Goal: Task Accomplishment & Management: Manage account settings

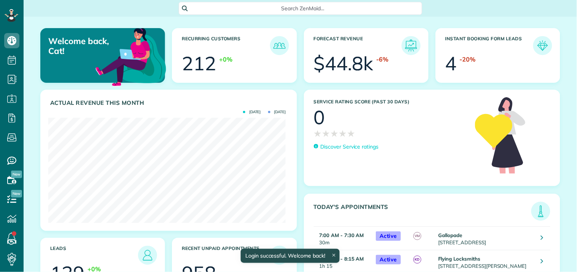
scroll to position [105, 237]
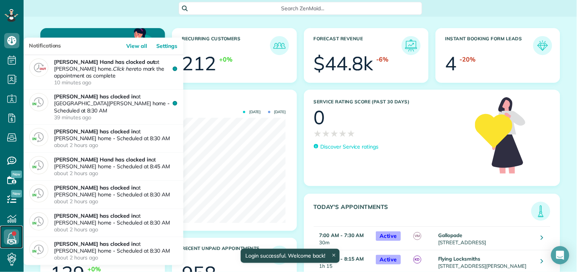
click at [14, 235] on link at bounding box center [11, 237] width 23 height 23
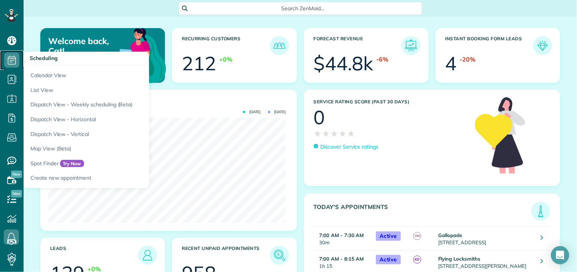
click at [16, 58] on icon at bounding box center [11, 59] width 15 height 15
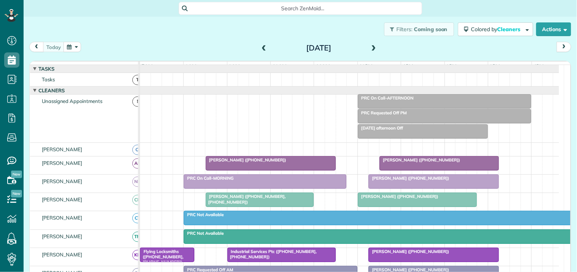
scroll to position [3, 3]
click at [75, 49] on button "button" at bounding box center [71, 47] width 17 height 10
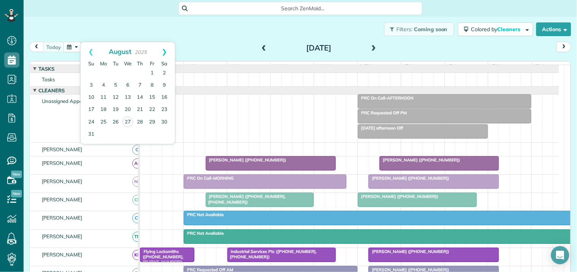
click at [167, 48] on link "Next" at bounding box center [164, 51] width 21 height 19
click at [115, 84] on link "9" at bounding box center [115, 85] width 12 height 12
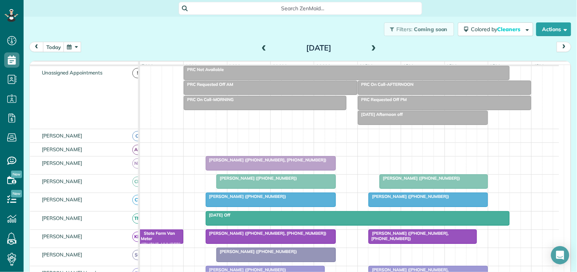
scroll to position [42, 0]
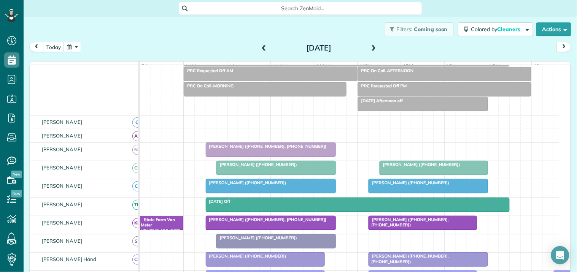
click at [374, 45] on div "Tuesday Sep 9, 2025" at bounding box center [319, 48] width 122 height 12
click at [374, 46] on span at bounding box center [373, 48] width 8 height 7
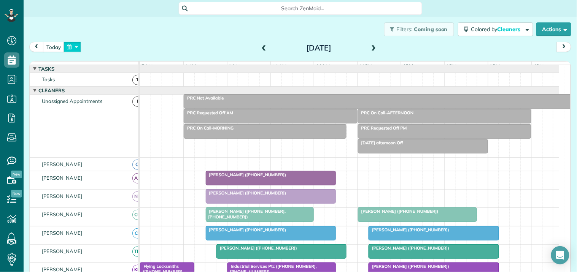
click at [75, 46] on button "button" at bounding box center [71, 47] width 17 height 10
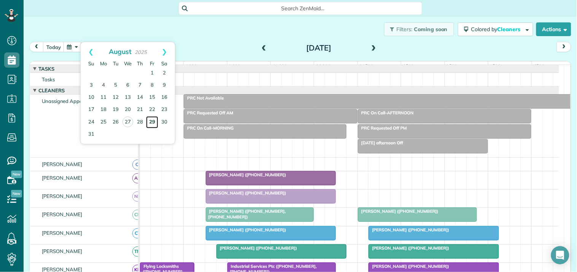
click at [151, 122] on link "29" at bounding box center [152, 122] width 12 height 12
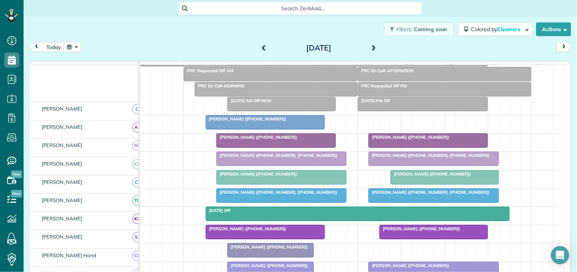
scroll to position [42, 0]
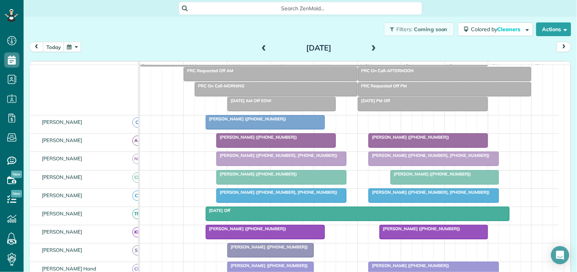
click at [73, 46] on button "button" at bounding box center [71, 47] width 17 height 10
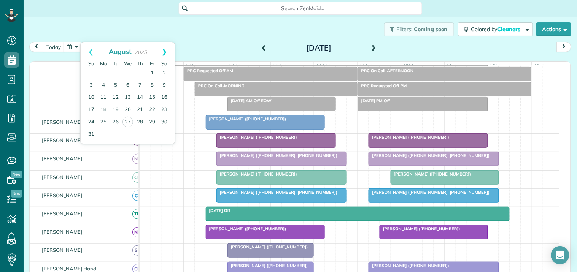
click at [165, 52] on link "Next" at bounding box center [164, 51] width 21 height 19
click at [113, 71] on link "2" at bounding box center [115, 73] width 12 height 12
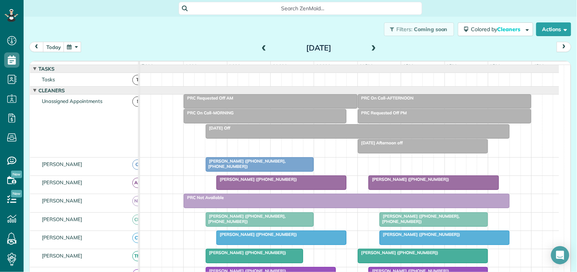
click at [373, 43] on span at bounding box center [373, 48] width 8 height 11
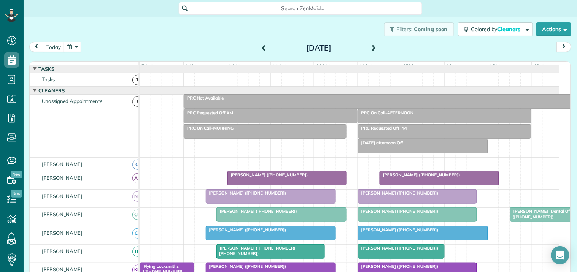
click at [374, 45] on span at bounding box center [373, 48] width 8 height 7
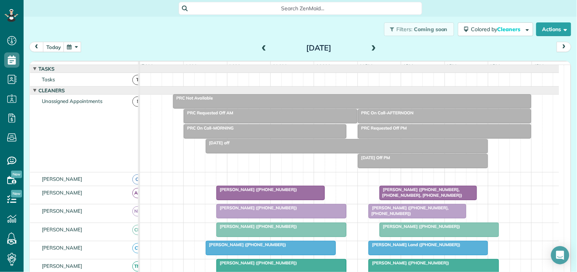
click at [374, 45] on div "Thursday Sep 4, 2025" at bounding box center [319, 48] width 122 height 12
click at [370, 48] on span at bounding box center [373, 48] width 8 height 7
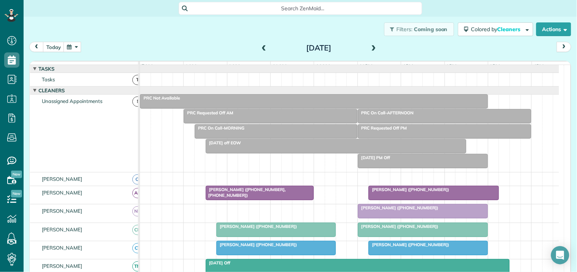
click at [262, 46] on span at bounding box center [264, 48] width 8 height 7
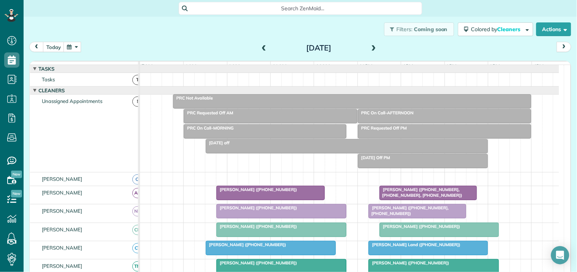
click at [261, 46] on span at bounding box center [264, 48] width 8 height 7
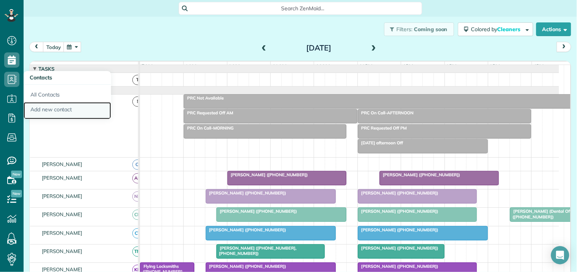
click at [73, 108] on link "Add new contact" at bounding box center [67, 110] width 87 height 17
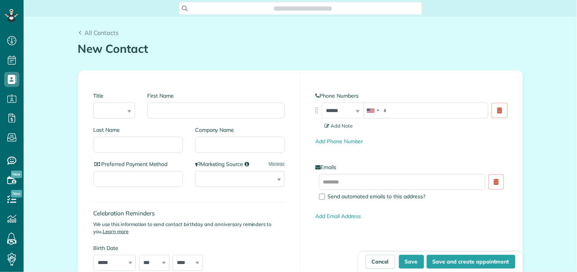
scroll to position [3, 3]
click at [201, 109] on input "First Name" at bounding box center [215, 111] width 137 height 16
type input "*****"
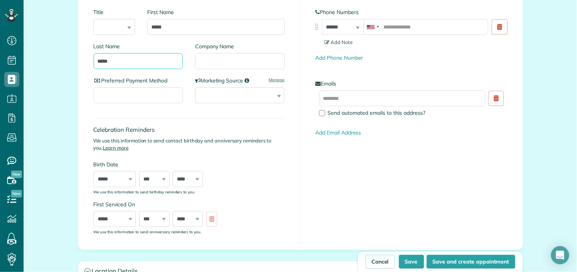
scroll to position [253, 0]
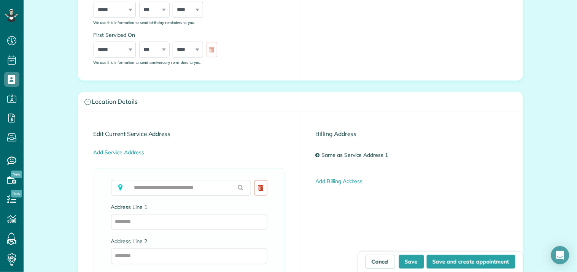
type input "*****"
click at [166, 189] on input "text" at bounding box center [181, 188] width 140 height 16
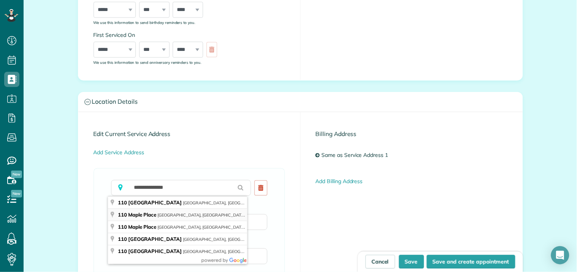
type input "**********"
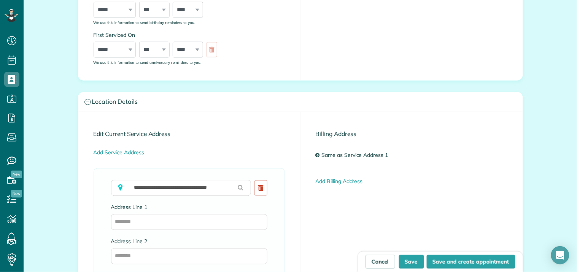
type input "**********"
type input "**"
type input "*****"
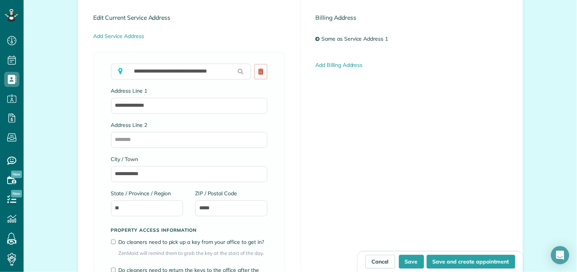
scroll to position [380, 0]
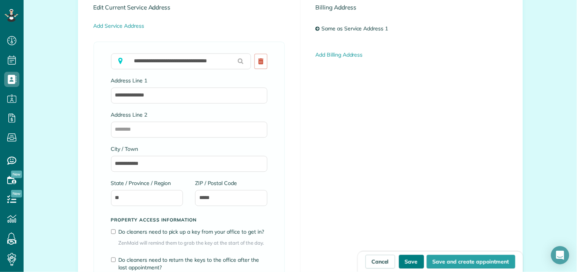
click at [413, 263] on button "Save" at bounding box center [411, 262] width 25 height 14
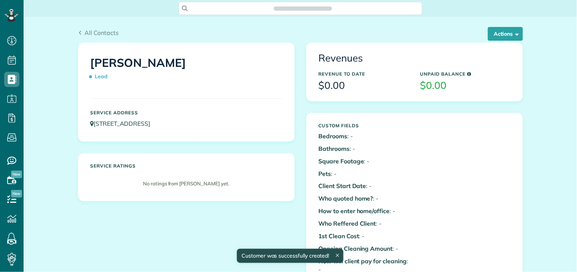
scroll to position [3, 3]
click at [506, 33] on button "Actions" at bounding box center [505, 34] width 35 height 14
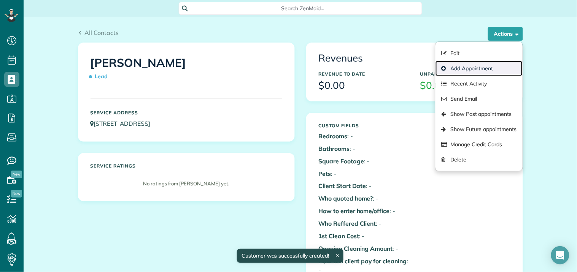
click at [465, 67] on link "Add Appointment" at bounding box center [478, 68] width 87 height 15
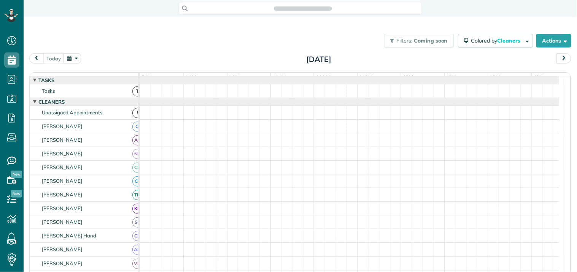
scroll to position [3, 3]
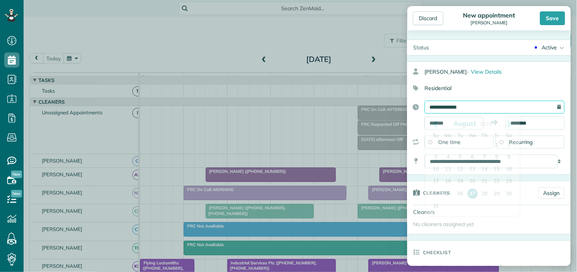
click at [468, 106] on input "**********" at bounding box center [494, 107] width 140 height 13
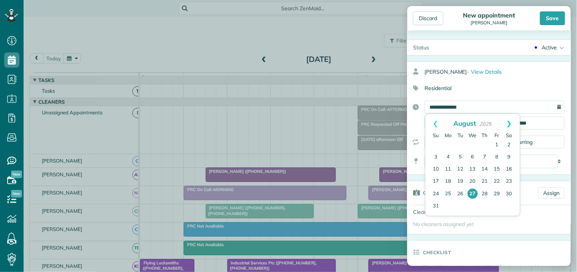
click at [511, 121] on link "Next" at bounding box center [509, 123] width 21 height 19
click at [475, 145] on link "3" at bounding box center [472, 145] width 12 height 12
type input "**********"
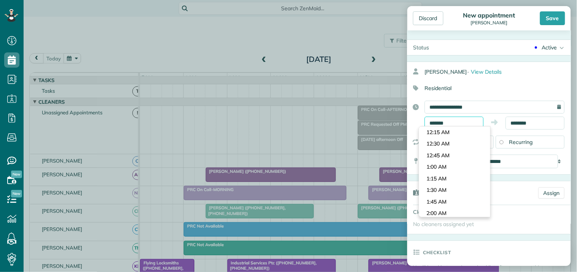
click at [455, 122] on input "*******" at bounding box center [453, 123] width 59 height 13
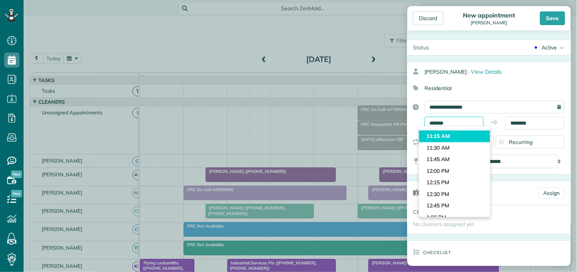
scroll to position [521, 0]
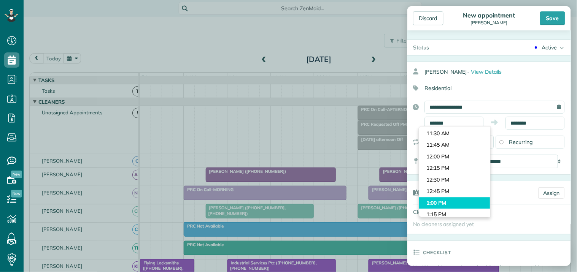
type input "*******"
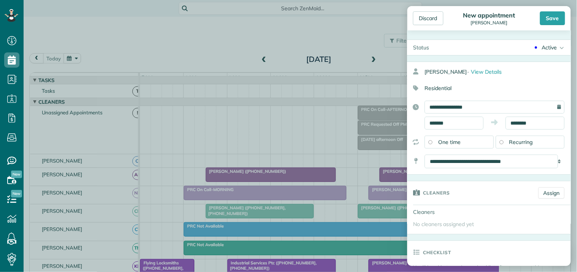
click at [432, 202] on body "Dashboard Scheduling Calendar View List View Dispatch View - Weekly scheduling …" at bounding box center [288, 136] width 577 height 272
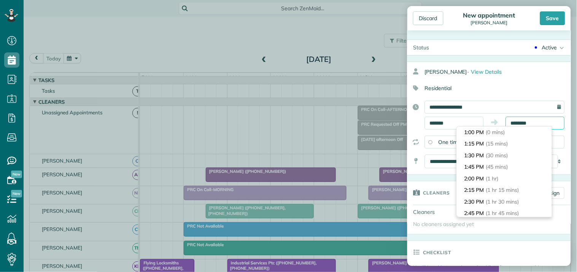
click at [519, 123] on input "********" at bounding box center [534, 123] width 59 height 13
type input "*******"
click at [490, 181] on span "(1 hr)" at bounding box center [493, 178] width 14 height 7
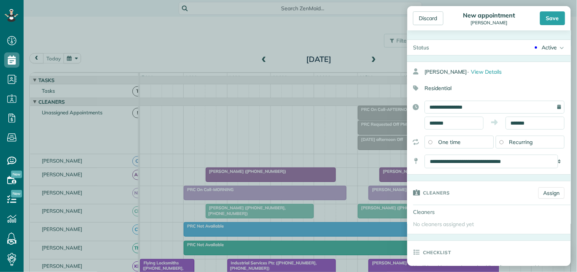
click at [546, 48] on div "Active" at bounding box center [549, 48] width 15 height 8
click at [542, 71] on div "Quote" at bounding box center [546, 72] width 15 height 5
click at [555, 18] on div "Save" at bounding box center [552, 18] width 25 height 14
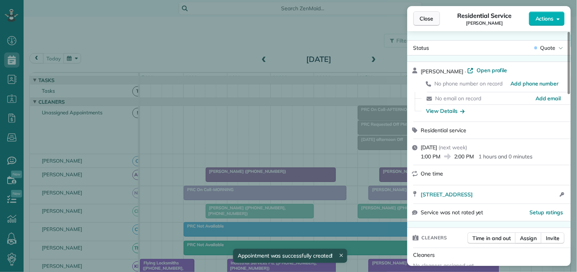
click at [426, 21] on span "Close" at bounding box center [427, 19] width 14 height 8
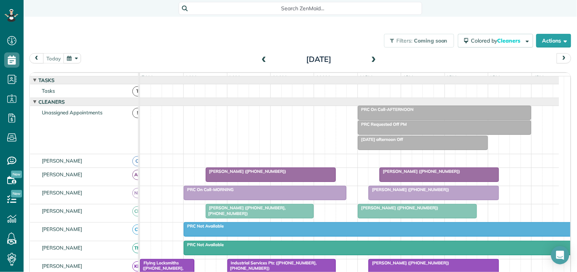
scroll to position [127, 0]
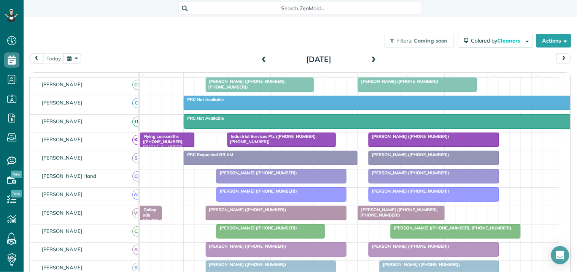
click at [369, 62] on span at bounding box center [373, 59] width 8 height 7
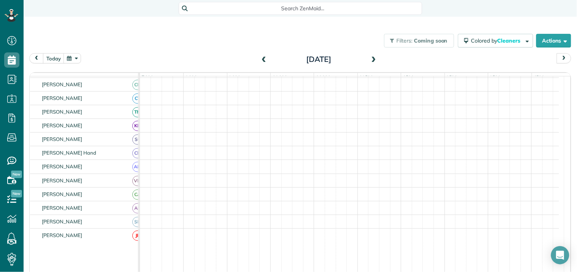
scroll to position [146, 0]
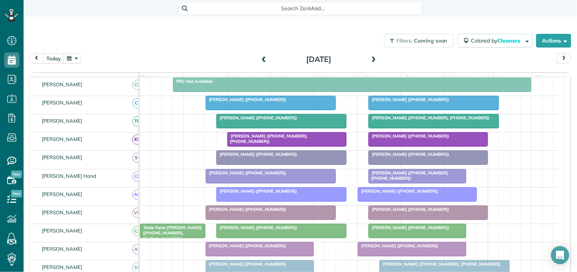
click at [369, 62] on span at bounding box center [373, 59] width 8 height 7
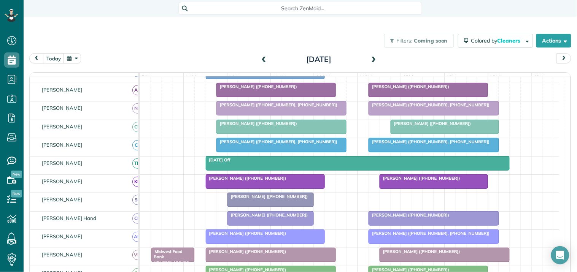
scroll to position [62, 0]
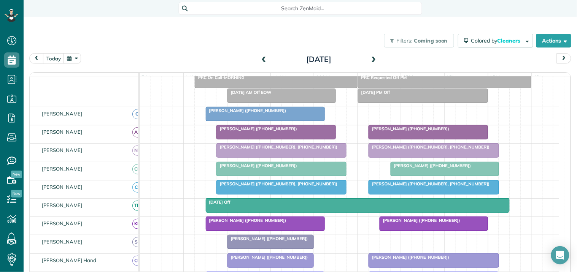
click at [427, 139] on div at bounding box center [428, 132] width 119 height 14
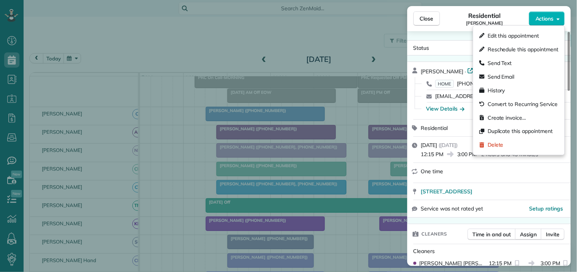
click at [550, 17] on span "Actions" at bounding box center [544, 19] width 18 height 8
click at [509, 36] on span "Edit this appointment" at bounding box center [512, 36] width 51 height 8
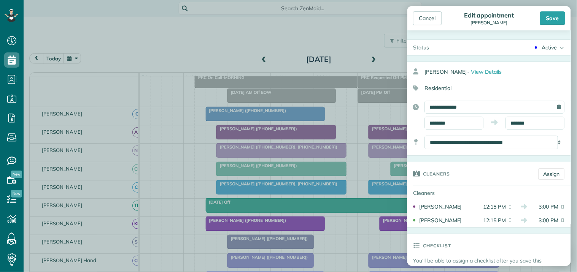
click at [542, 47] on div "Active" at bounding box center [549, 48] width 15 height 8
click at [541, 124] on div "Cancelled" at bounding box center [551, 123] width 24 height 5
click at [553, 21] on div "Save" at bounding box center [552, 18] width 25 height 14
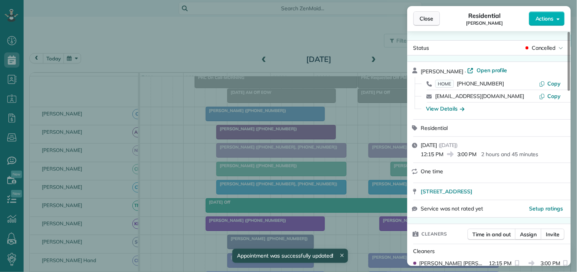
click at [428, 20] on span "Close" at bounding box center [427, 19] width 14 height 8
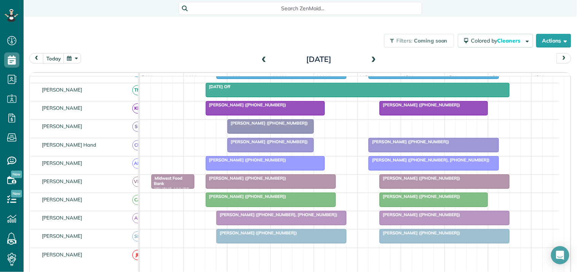
scroll to position [188, 0]
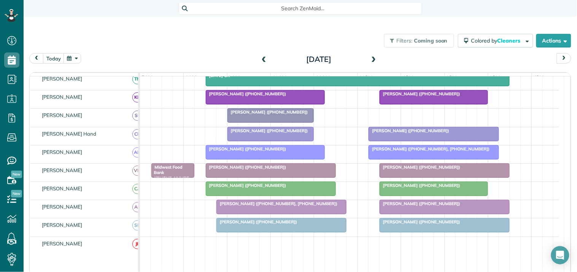
click at [224, 32] on div "Filters: Coming soon Colored by Cleaners Color by Cleaner Color by Team Color b…" at bounding box center [300, 40] width 553 height 25
